Goal: Navigation & Orientation: Find specific page/section

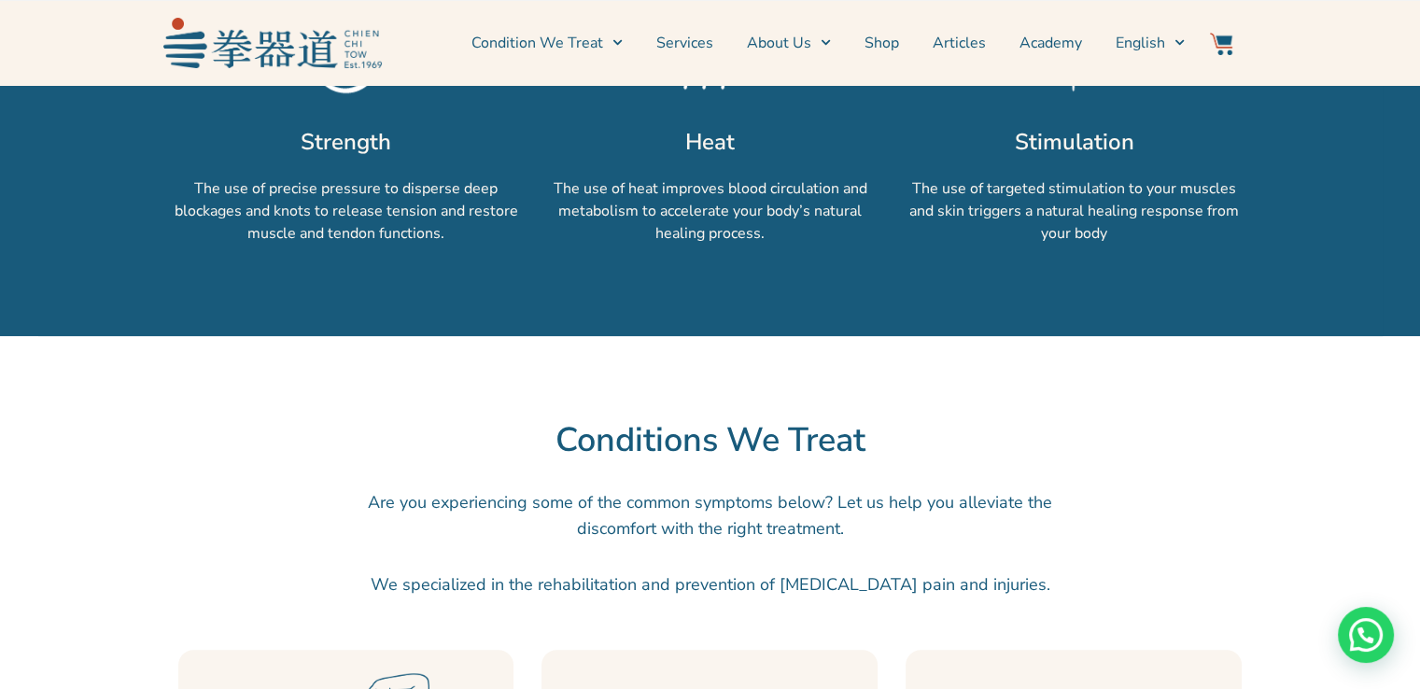
scroll to position [1774, 0]
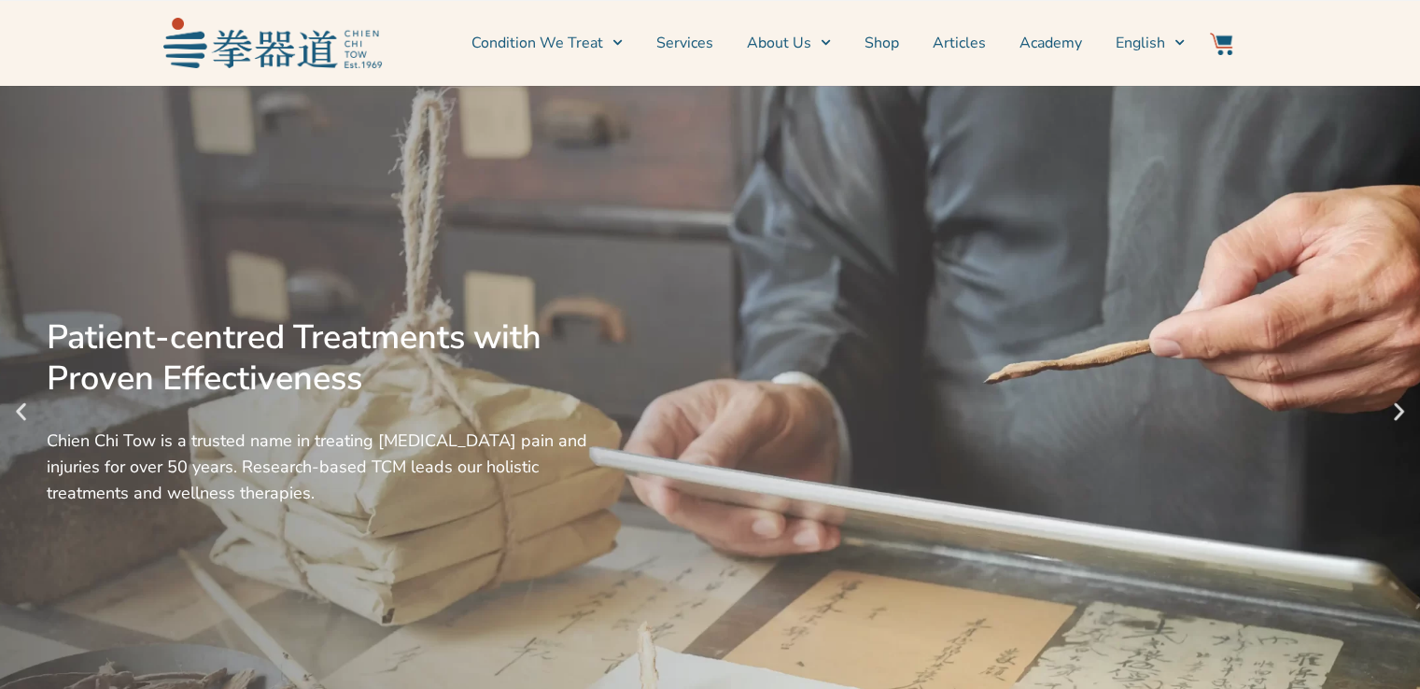
click at [292, 37] on img at bounding box center [272, 42] width 218 height 49
